Goal: Task Accomplishment & Management: Complete application form

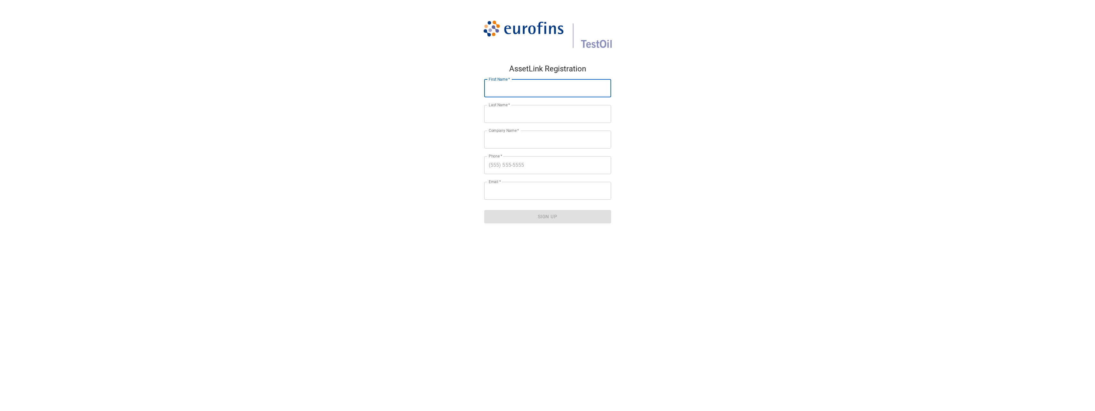
click at [497, 89] on input "First Name   *" at bounding box center [547, 88] width 127 height 18
type input "Br"
click at [489, 111] on input "Last Name   *" at bounding box center [547, 114] width 127 height 18
type input "[PERSON_NAME]"
type input "P66"
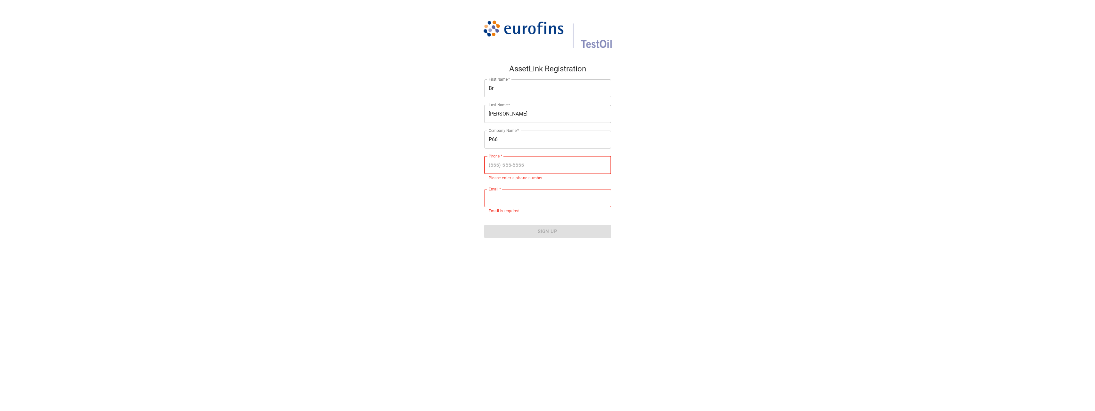
click at [510, 163] on input "text" at bounding box center [547, 165] width 127 height 18
click at [505, 202] on input "Email   *" at bounding box center [547, 198] width 127 height 18
click at [532, 165] on input "720/538/20041" at bounding box center [547, 165] width 127 height 18
type input "720/538/2004"
click at [496, 191] on input "Email   *" at bounding box center [547, 191] width 127 height 18
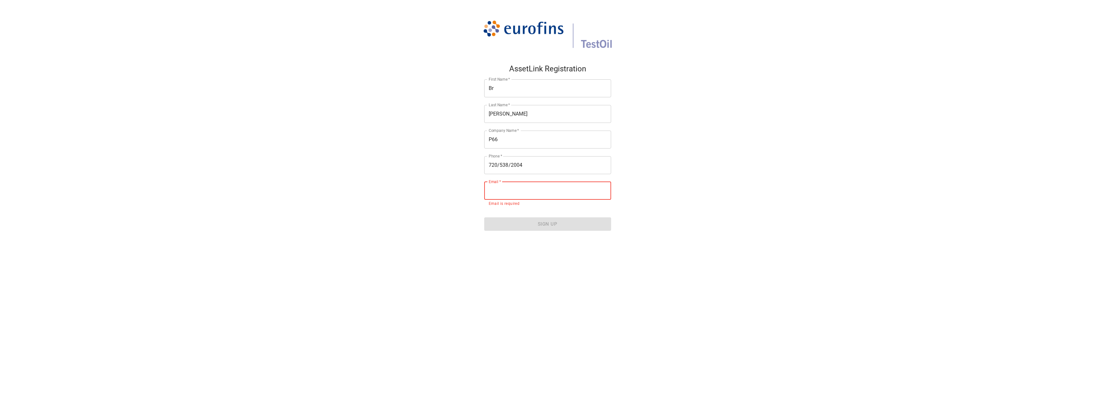
type input "[PERSON_NAME][EMAIL_ADDRESS][PERSON_NAME][DOMAIN_NAME]"
click at [555, 219] on span "Sign Up" at bounding box center [547, 217] width 113 height 8
